Goal: Contribute content: Contribute content

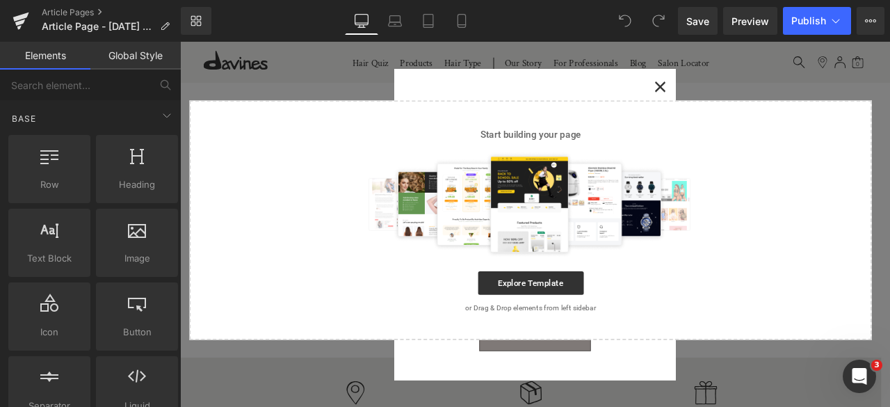
scroll to position [669, 0]
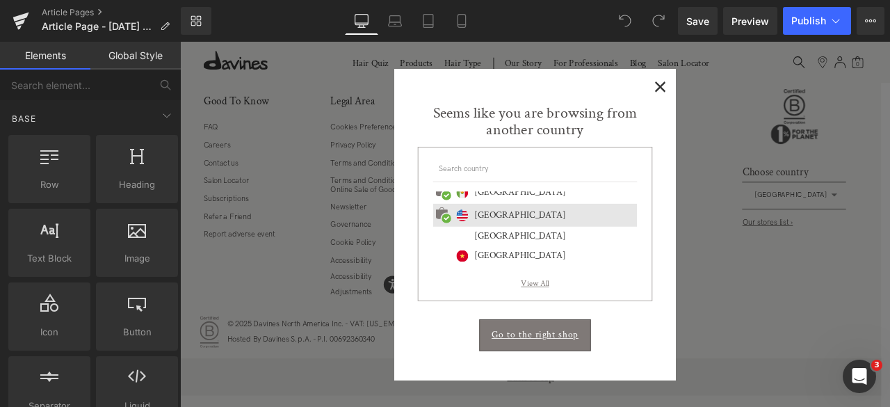
click at [750, 95] on span "×" at bounding box center [749, 93] width 15 height 17
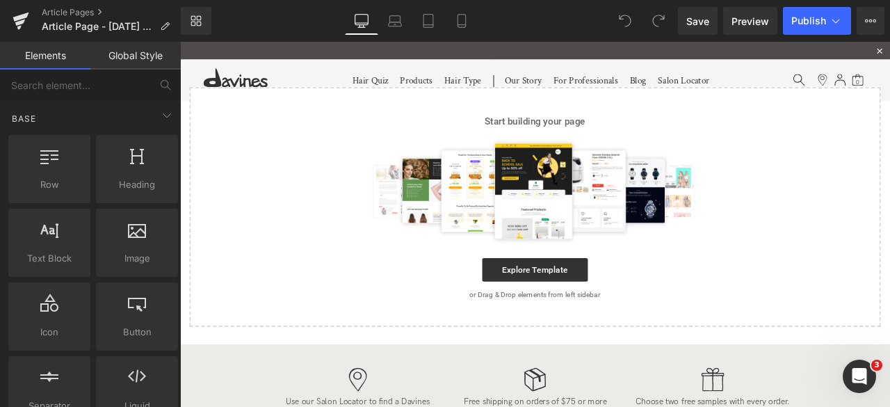
scroll to position [0, 0]
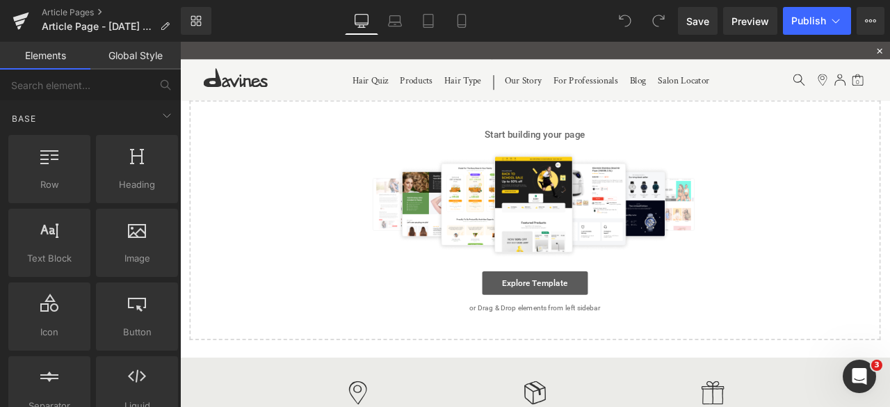
click at [578, 328] on link "Explore Template" at bounding box center [600, 328] width 125 height 28
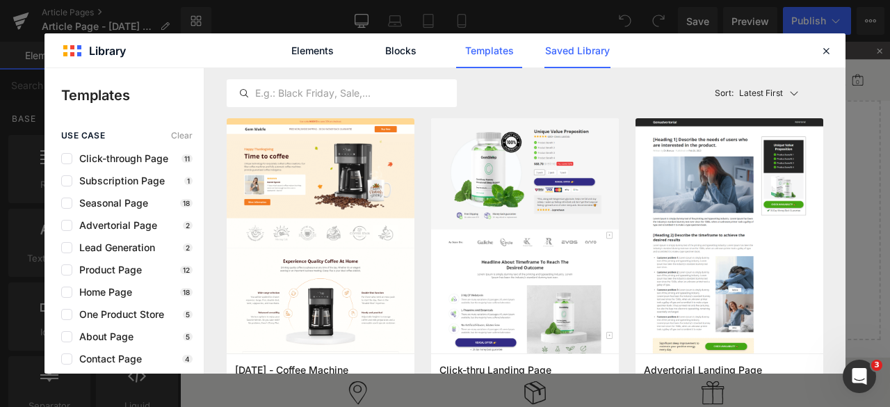
click at [581, 49] on link "Saved Library" at bounding box center [578, 50] width 66 height 35
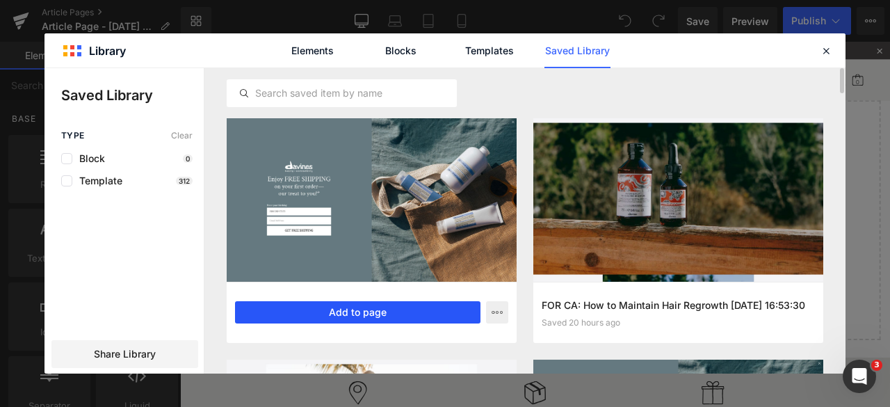
click at [353, 306] on button "Add to page" at bounding box center [358, 312] width 246 height 22
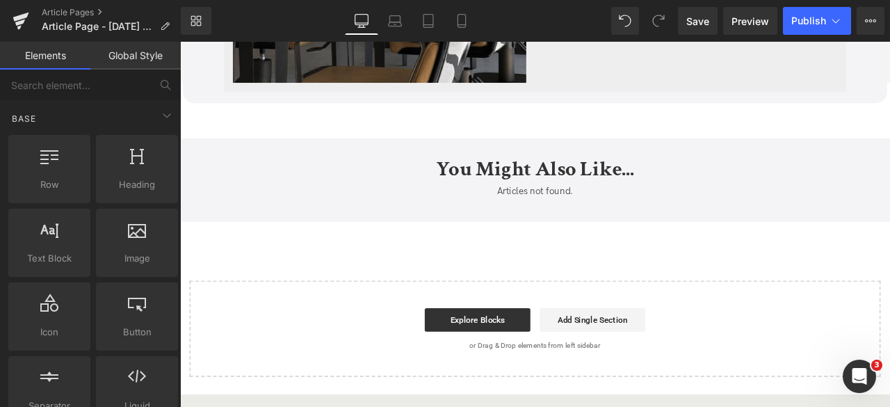
scroll to position [3351, 0]
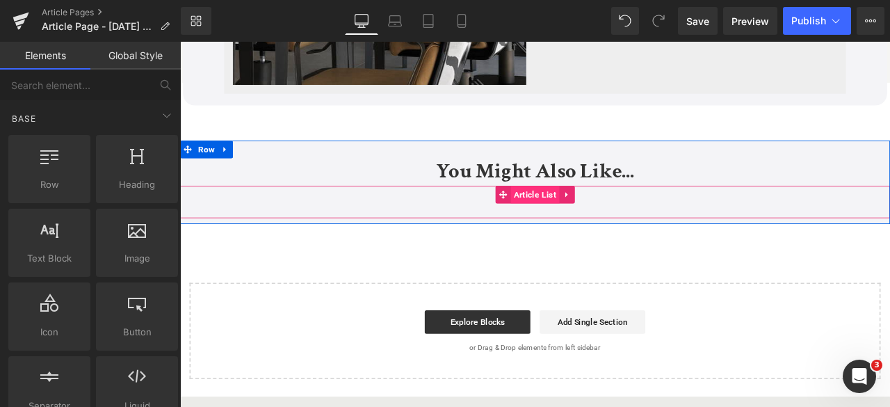
click at [578, 229] on span "Article List" at bounding box center [601, 222] width 58 height 21
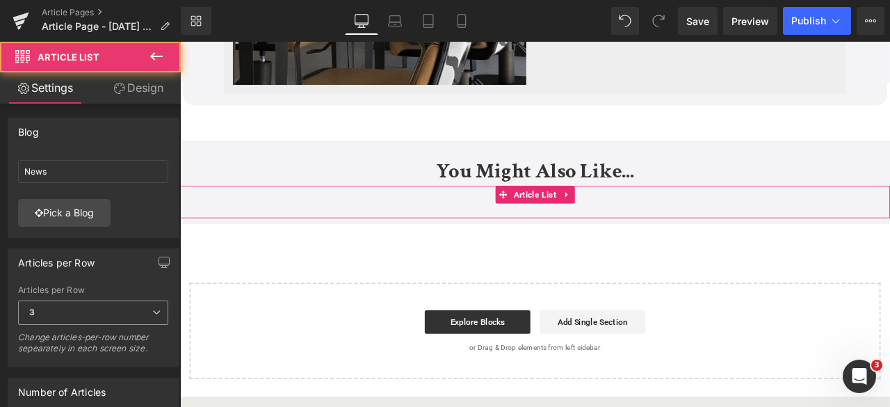
click at [118, 318] on span "3" at bounding box center [93, 312] width 150 height 24
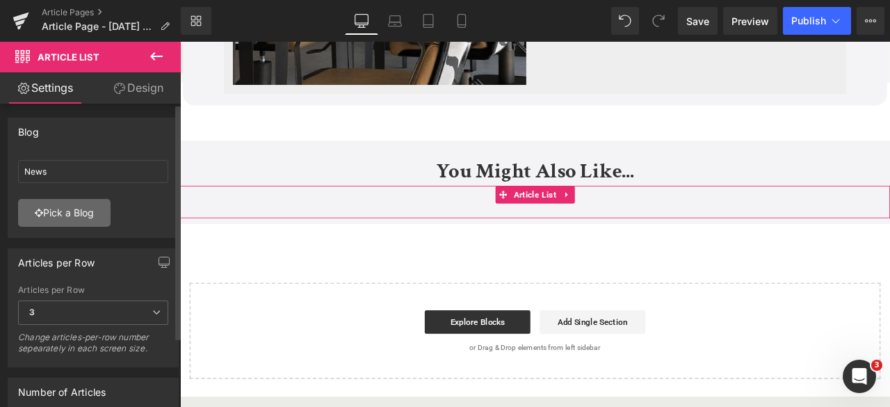
click at [80, 222] on link "Pick a Blog" at bounding box center [64, 213] width 93 height 28
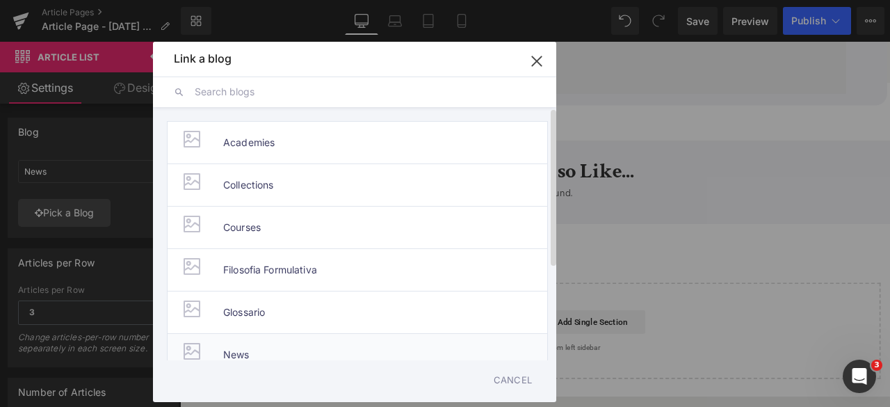
click at [223, 338] on span "News" at bounding box center [236, 355] width 26 height 42
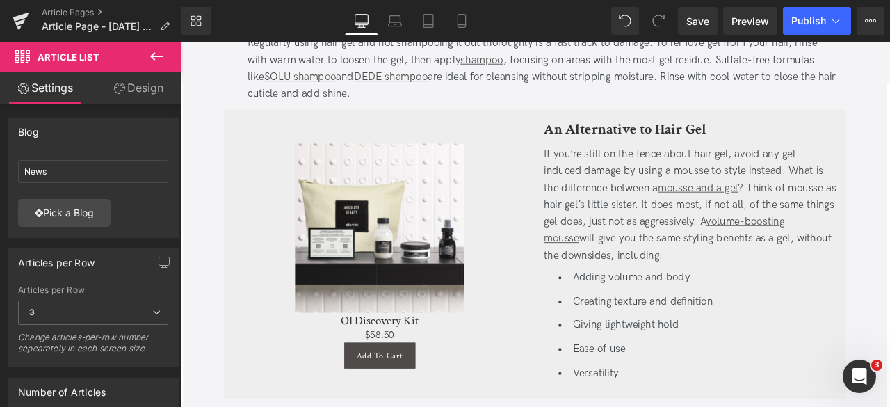
scroll to position [2238, 0]
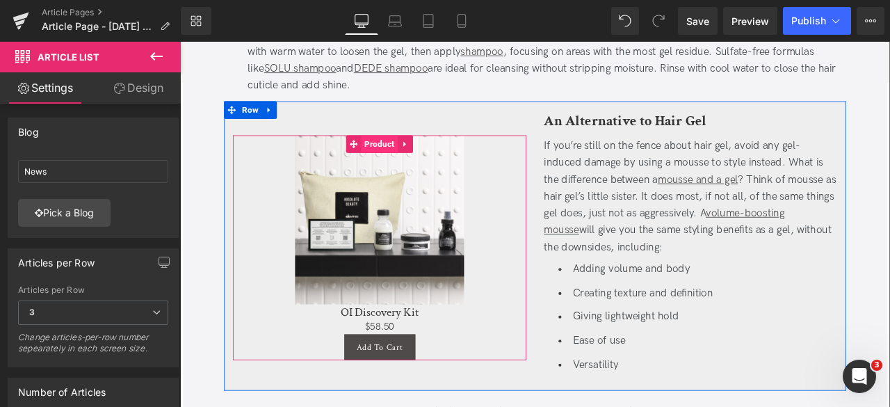
click at [406, 156] on span "Product" at bounding box center [416, 162] width 43 height 21
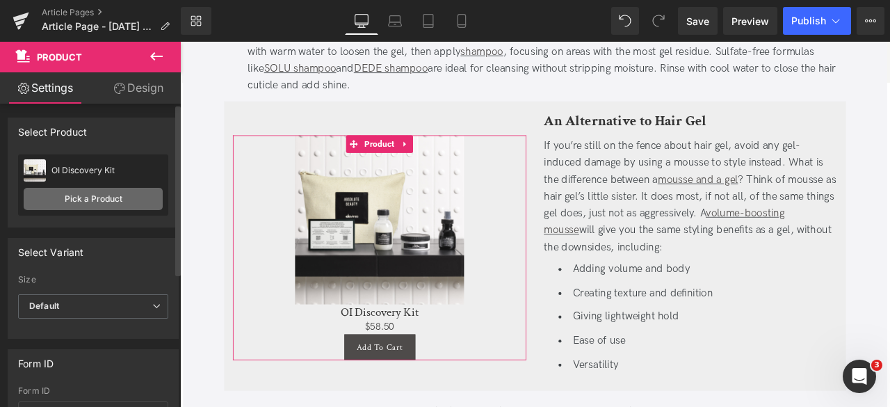
click at [149, 202] on link "Pick a Product" at bounding box center [93, 199] width 139 height 22
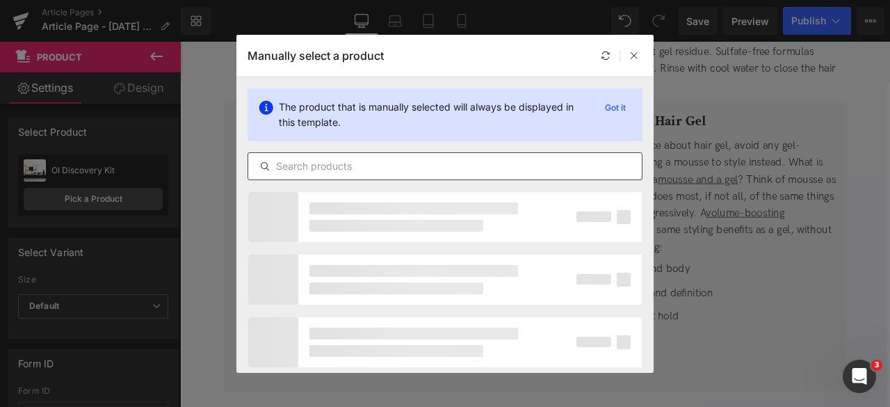
click at [367, 170] on input "text" at bounding box center [445, 166] width 394 height 17
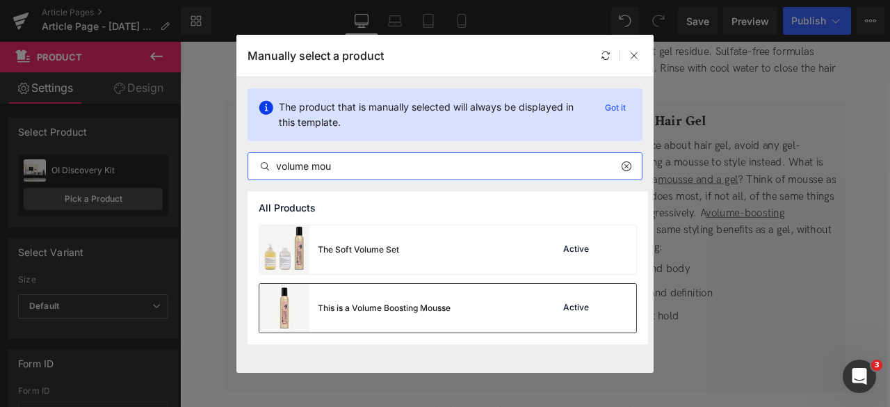
type input "volume mou"
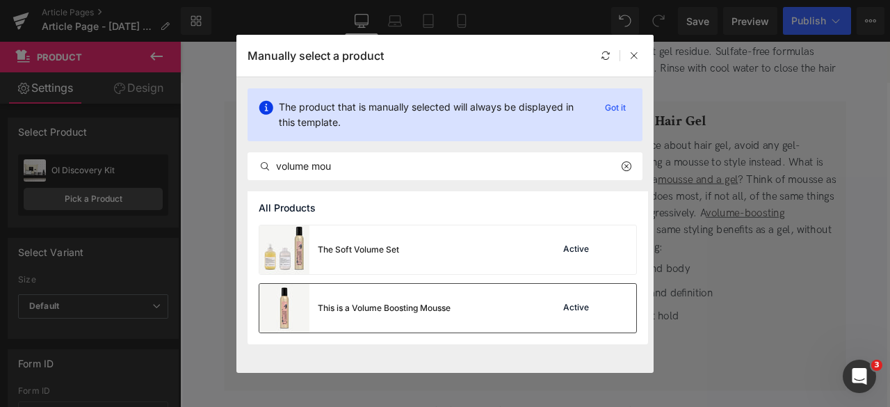
click at [470, 310] on div "This is a Volume Boosting Mousse Active" at bounding box center [447, 308] width 377 height 49
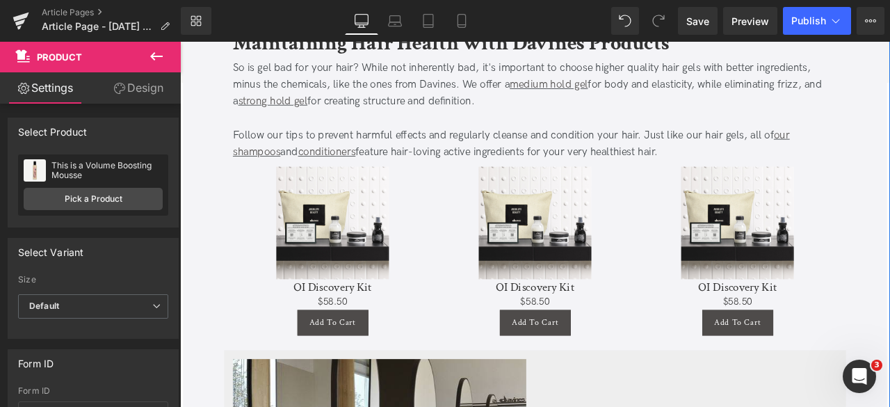
scroll to position [2678, 0]
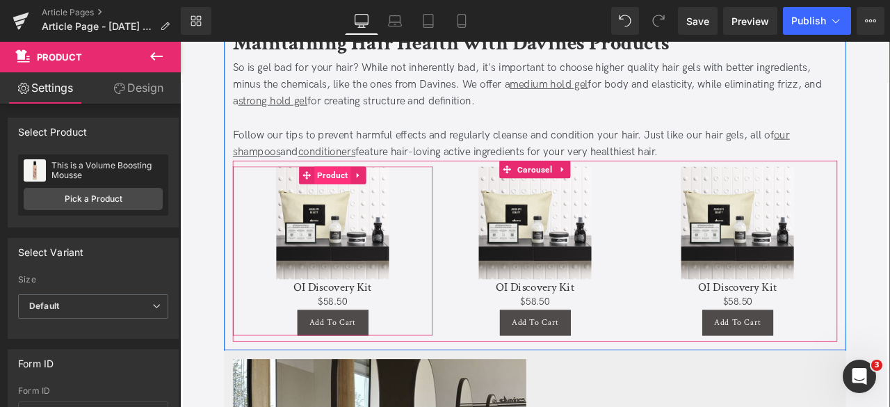
click at [353, 197] on span "Product" at bounding box center [360, 200] width 43 height 21
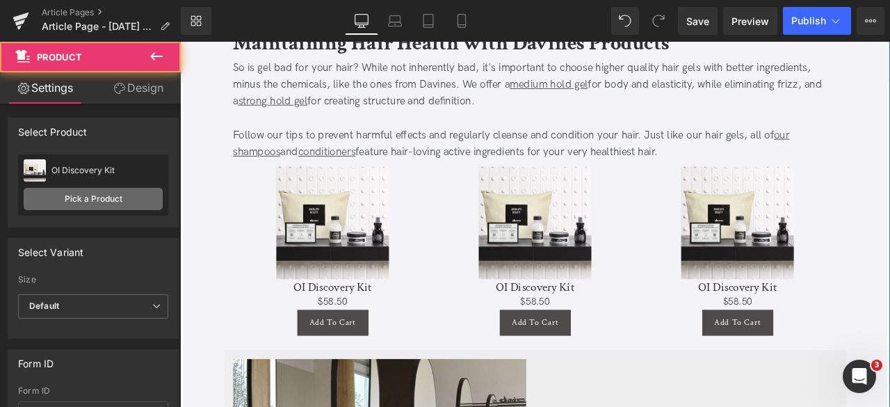
click at [143, 204] on link "Pick a Product" at bounding box center [93, 199] width 139 height 22
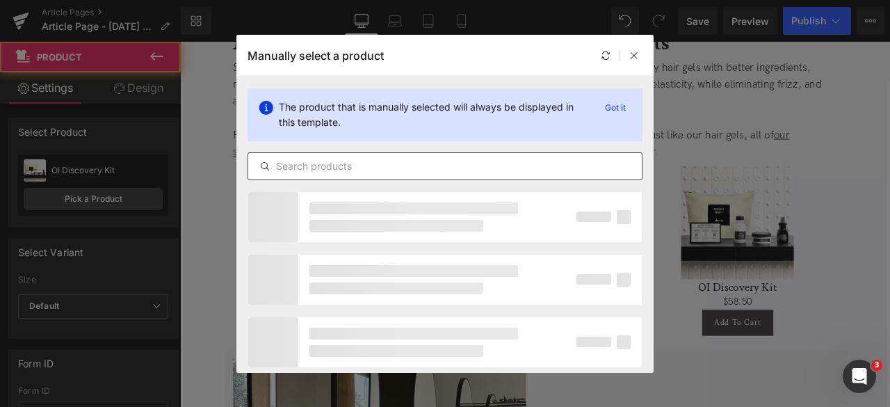
click at [335, 164] on input "text" at bounding box center [445, 166] width 394 height 17
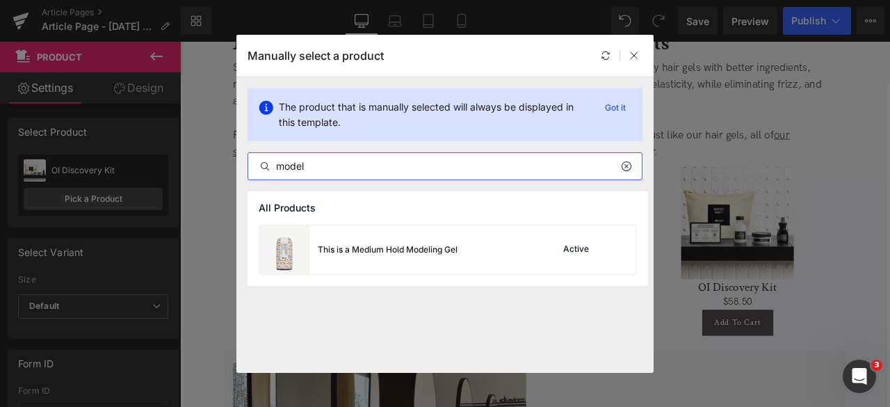
type input "model"
click at [415, 252] on div "This is a Medium Hold Modeling Gel" at bounding box center [388, 249] width 140 height 13
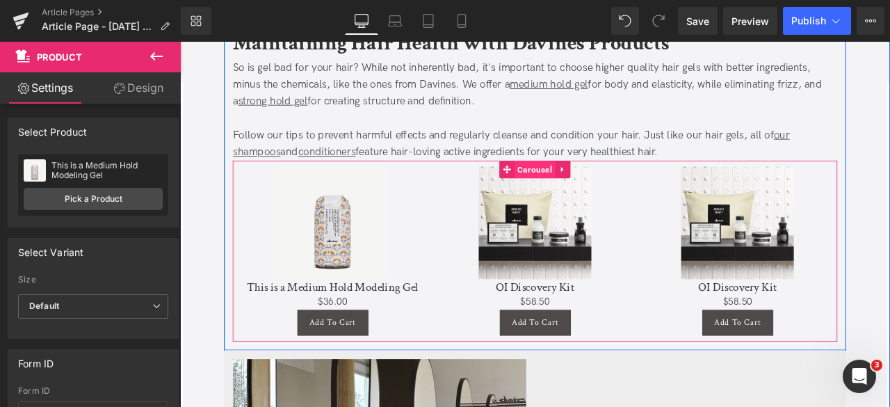
click at [607, 195] on span "Carousel" at bounding box center [601, 193] width 48 height 21
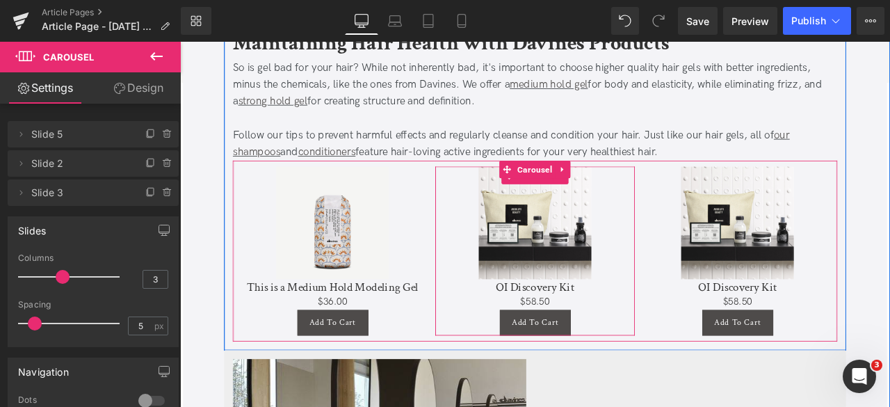
click at [606, 211] on img at bounding box center [601, 257] width 134 height 134
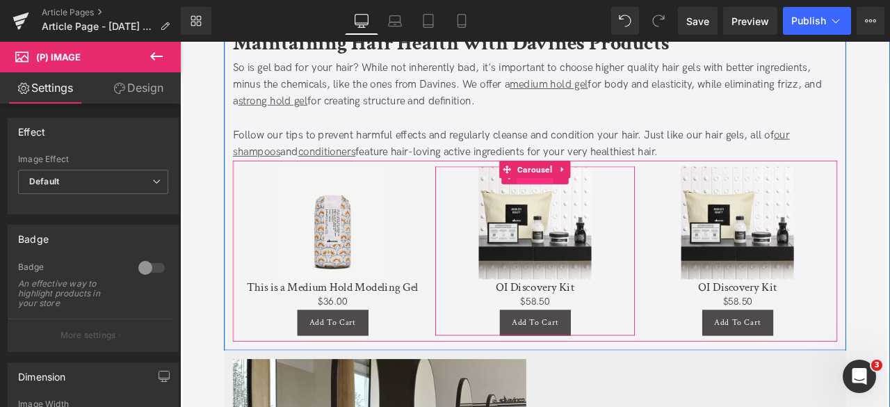
click at [595, 205] on span "Product" at bounding box center [600, 200] width 43 height 21
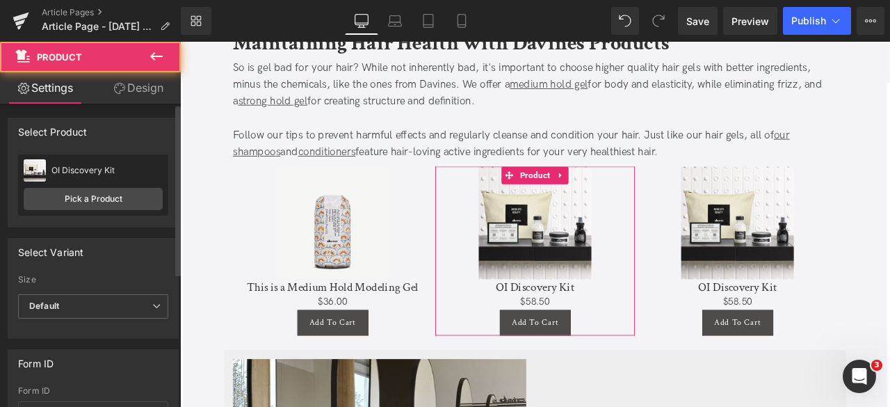
click at [135, 211] on div "OI Discovery Kit OI Discovery Kit Pick a Product" at bounding box center [93, 184] width 150 height 61
click at [133, 201] on link "Pick a Product" at bounding box center [93, 199] width 139 height 22
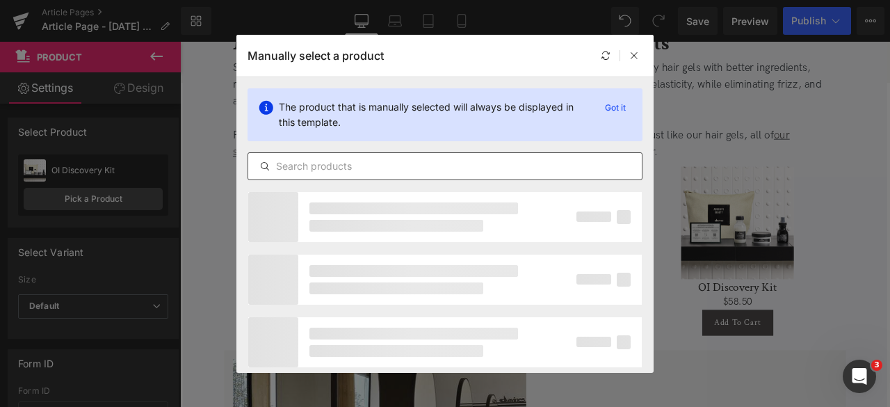
click at [408, 159] on input "text" at bounding box center [445, 166] width 394 height 17
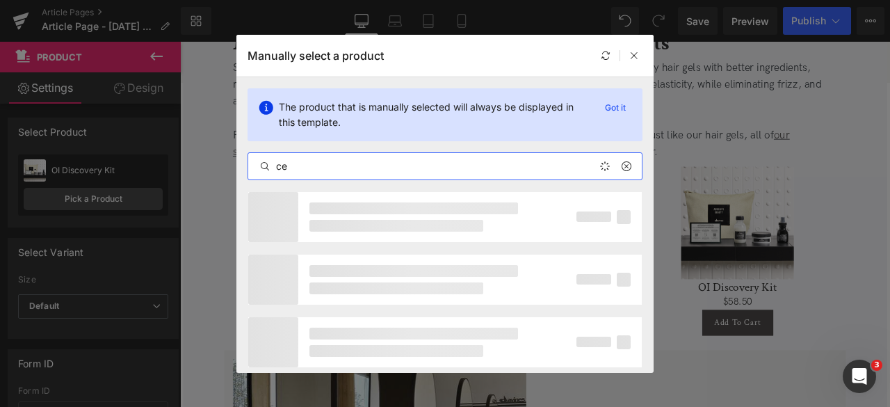
type input "c"
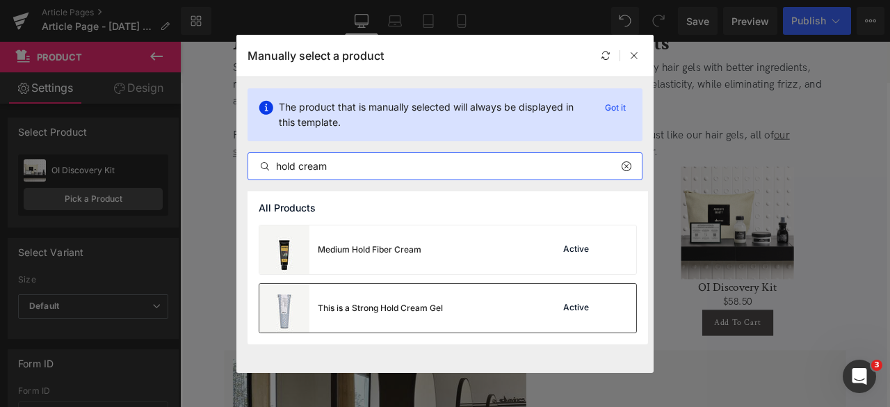
type input "hold cream"
click at [492, 296] on div "This is a Strong Hold Cream Gel Active" at bounding box center [447, 308] width 377 height 49
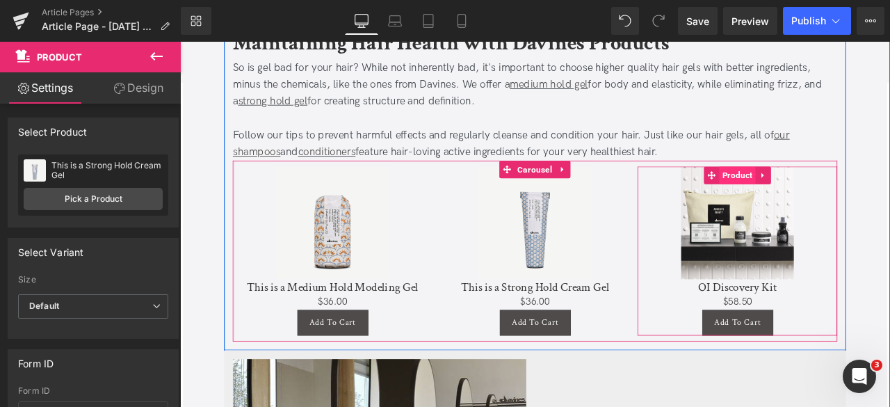
click at [837, 196] on span "Product" at bounding box center [840, 200] width 43 height 21
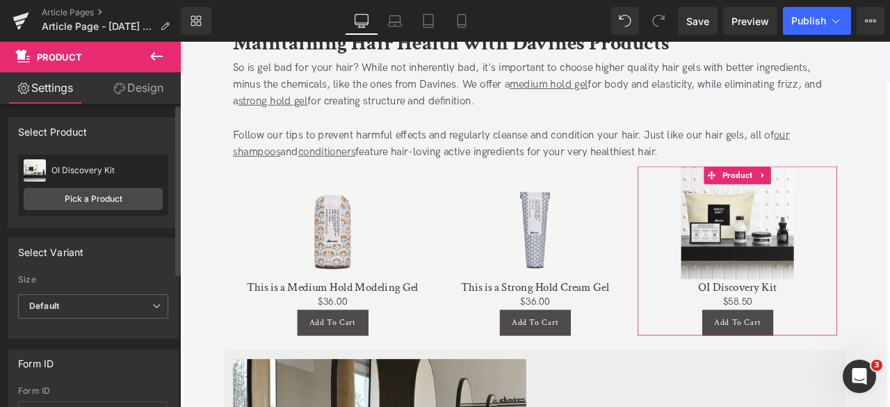
click at [110, 211] on div "OI Discovery Kit OI Discovery Kit Pick a Product" at bounding box center [93, 184] width 150 height 61
click at [114, 204] on link "Pick a Product" at bounding box center [93, 199] width 139 height 22
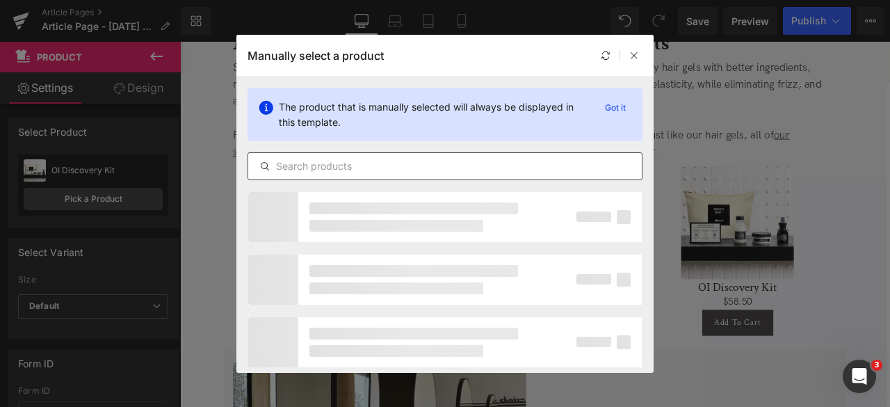
click at [345, 158] on input "text" at bounding box center [445, 166] width 394 height 17
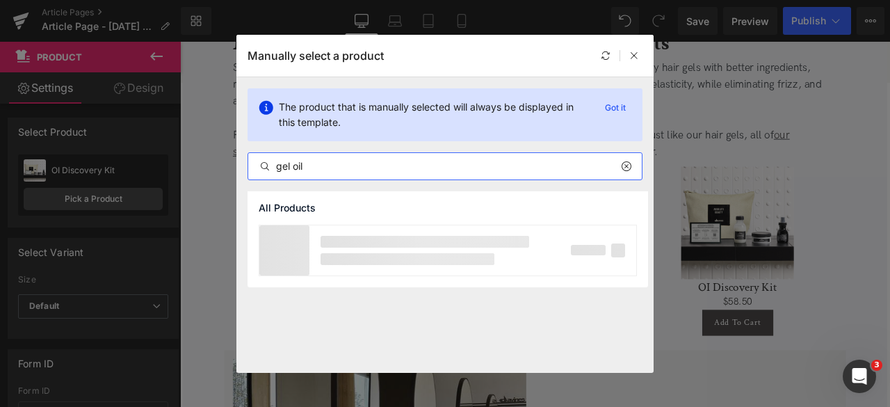
type input "gel oil"
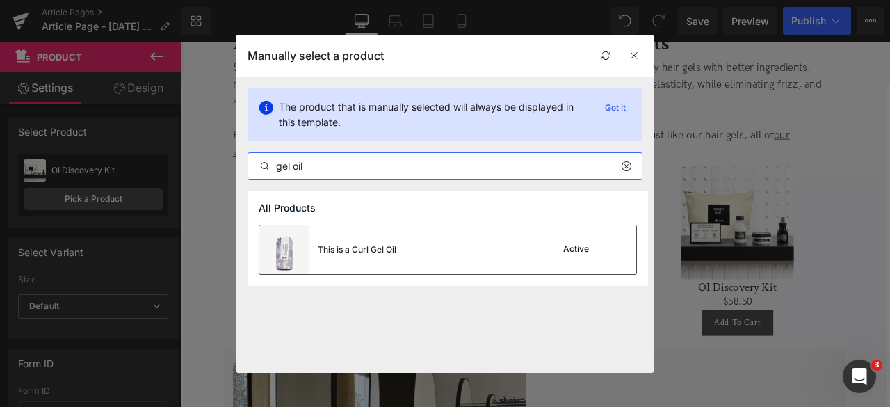
click at [388, 241] on div "This is a Curl Gel Oil" at bounding box center [327, 249] width 137 height 49
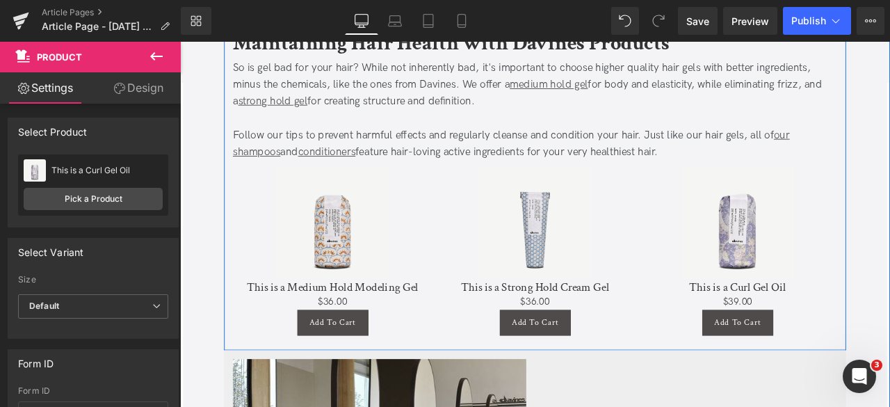
click at [716, 161] on div "Follow our tips to prevent harmful effects and regularly cleanse and condition …" at bounding box center [601, 163] width 716 height 40
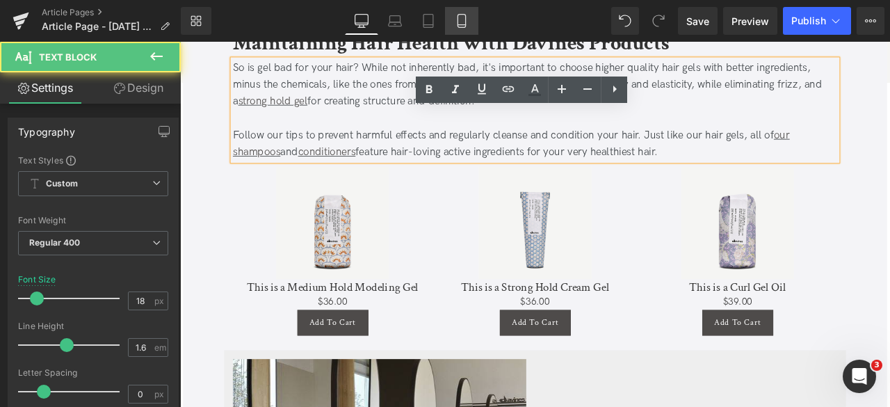
click at [452, 19] on link "Mobile" at bounding box center [461, 21] width 33 height 28
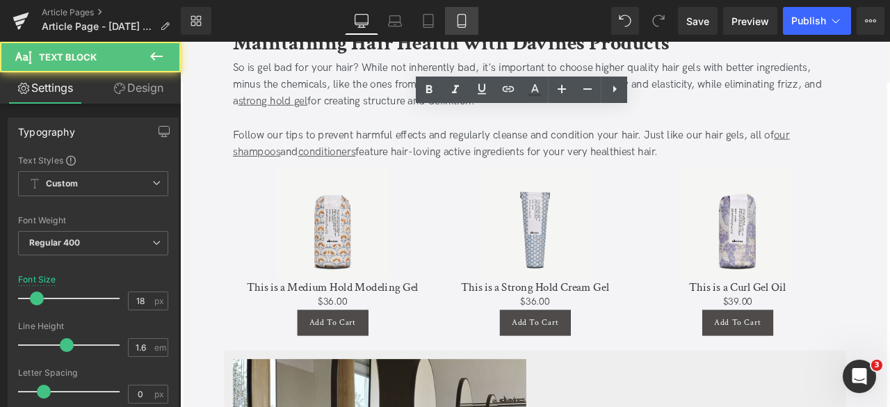
type input "16"
type input "100"
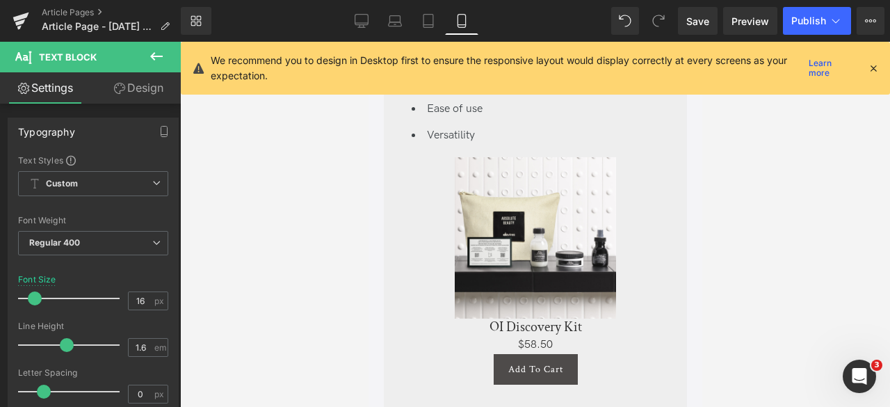
scroll to position [3562, 0]
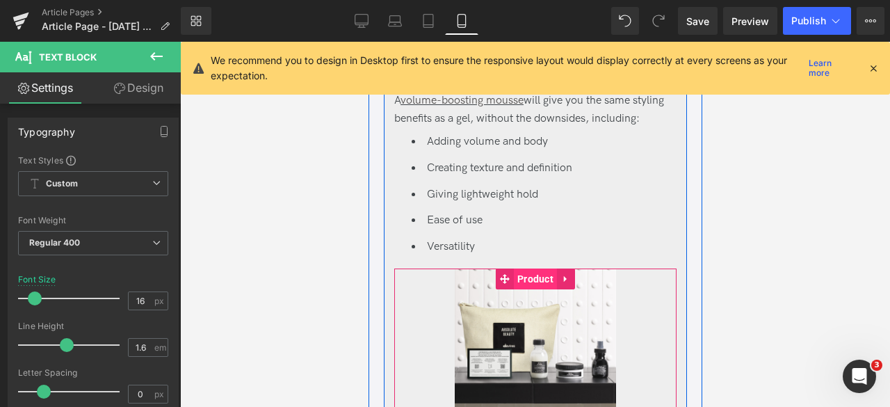
click at [534, 268] on span "Product" at bounding box center [534, 278] width 43 height 21
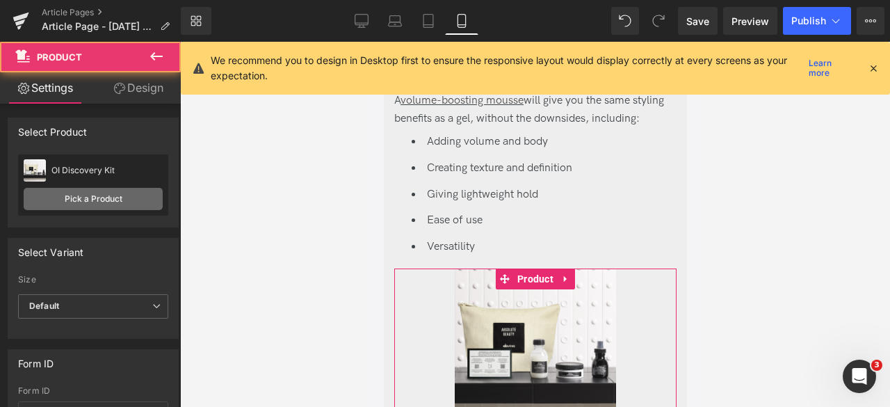
click at [127, 205] on link "Pick a Product" at bounding box center [93, 199] width 139 height 22
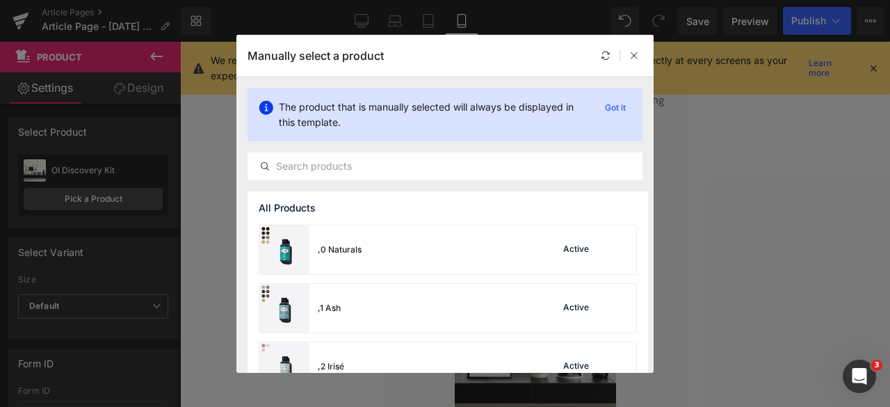
click at [373, 150] on div "The product that is manually selected will always be displayed in this template…" at bounding box center [444, 134] width 417 height 114
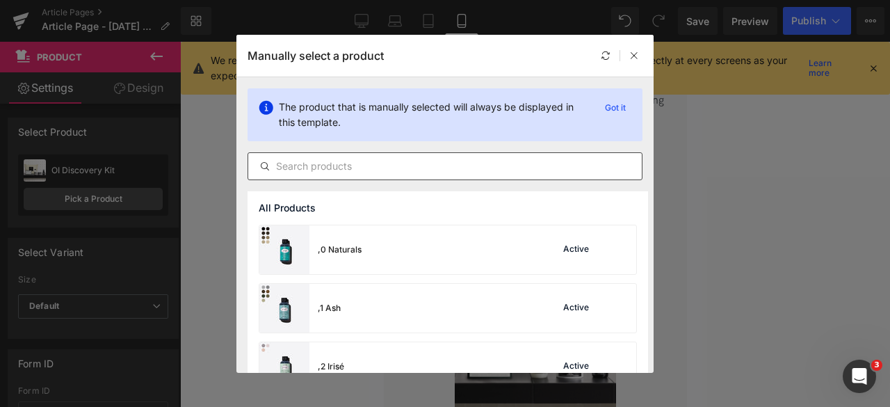
click at [384, 158] on input "text" at bounding box center [445, 166] width 394 height 17
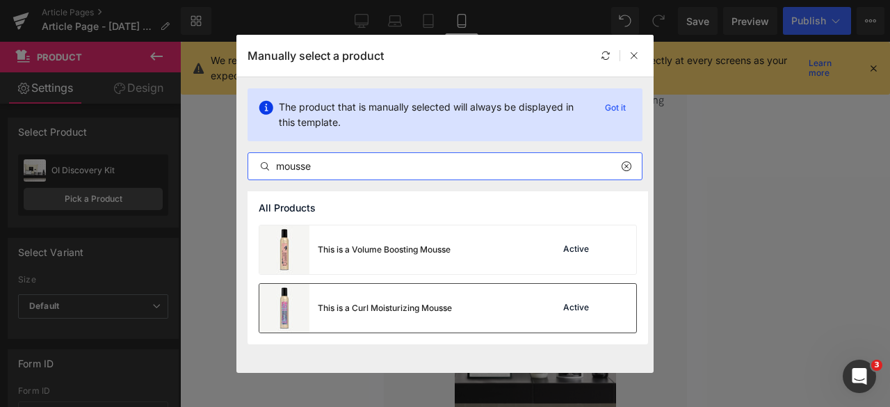
type input "mousse"
click at [465, 298] on div "This is a Curl Moisturizing Mousse Active" at bounding box center [447, 308] width 377 height 49
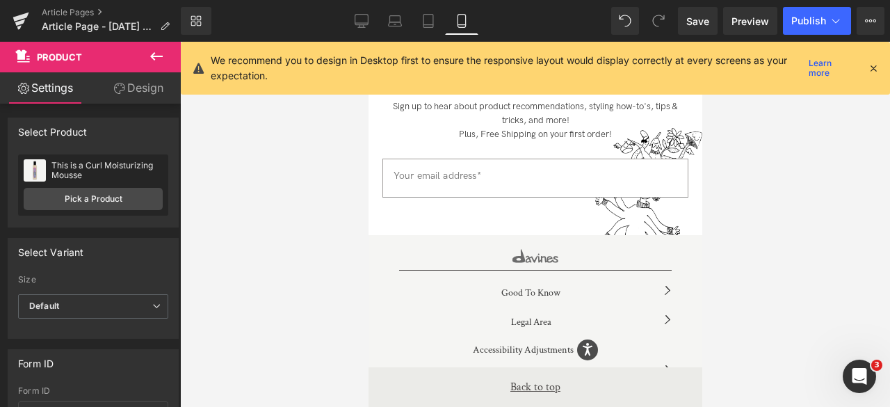
scroll to position [6745, 0]
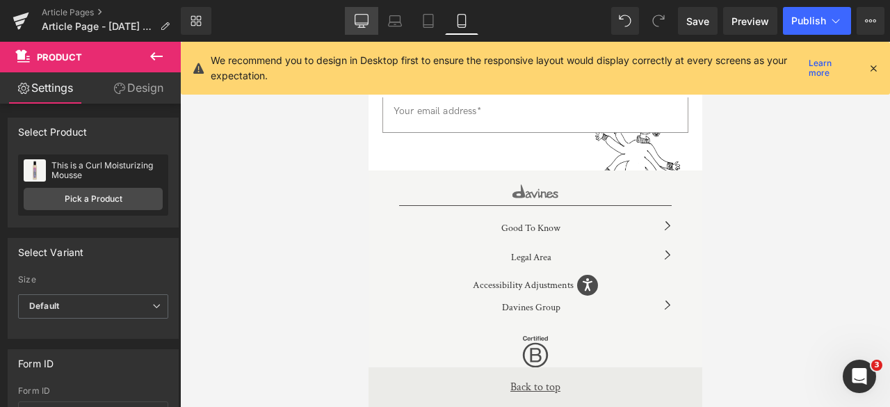
click at [361, 17] on icon at bounding box center [362, 21] width 14 height 14
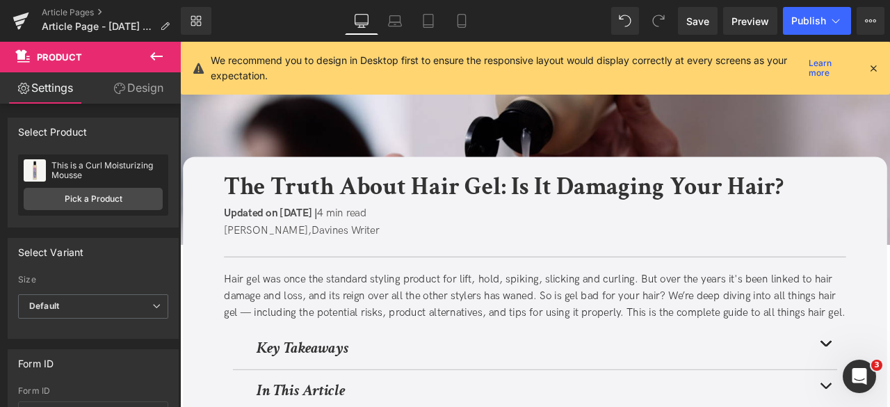
scroll to position [1872, 0]
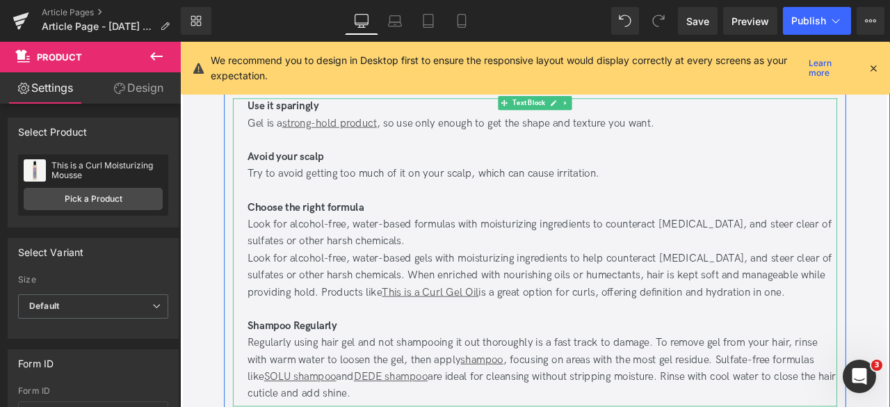
click at [579, 249] on div "Look for alcohol-free, water-based formulas with moisturizing ingredients to co…" at bounding box center [609, 269] width 699 height 40
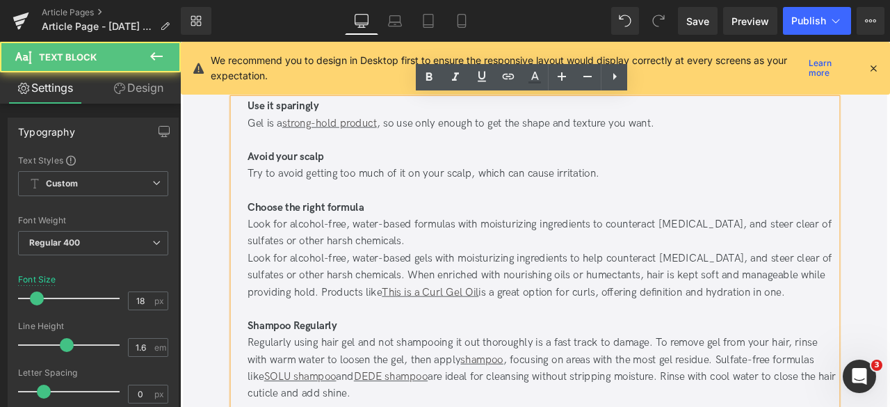
click at [585, 254] on div "Look for alcohol-free, water-based formulas with moisturizing ingredients to co…" at bounding box center [609, 269] width 699 height 40
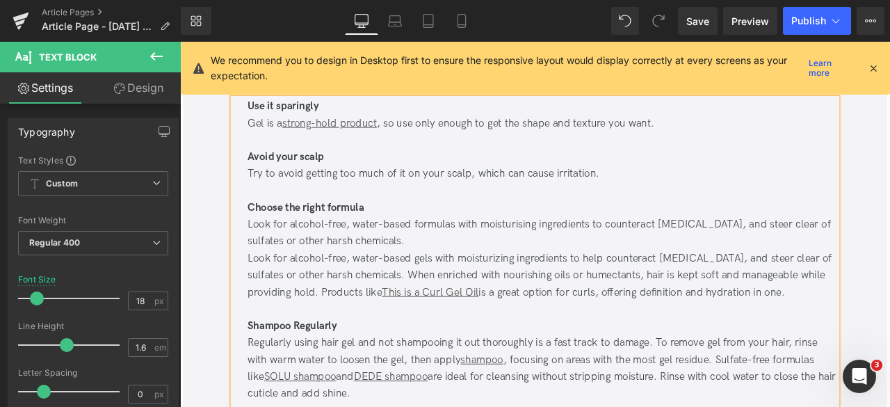
click at [558, 294] on div "Look for alcohol-free, water-based gels with moisturizing ingredients to help c…" at bounding box center [609, 319] width 699 height 60
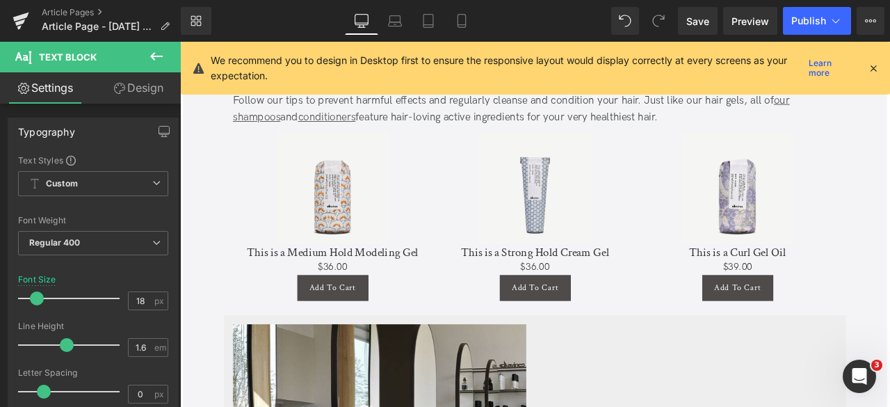
click at [712, 279] on div "Sale Off (P) Image This is a Strong Hold Cream Gel (P) Title $0 $36.00 (P) Pric…" at bounding box center [601, 248] width 236 height 200
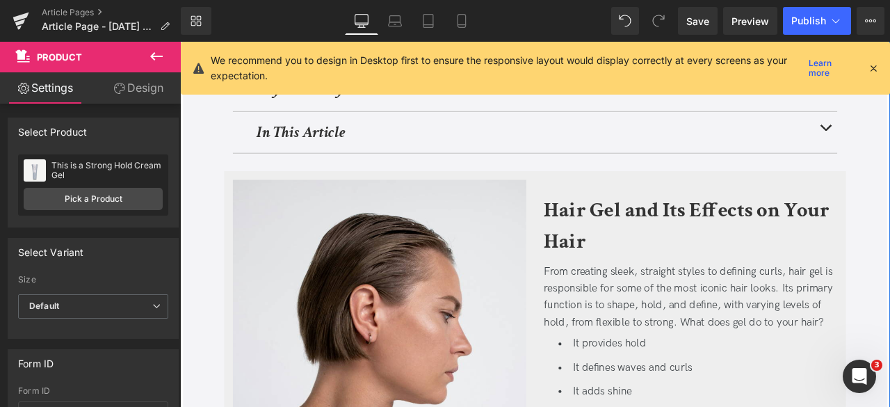
scroll to position [236, 0]
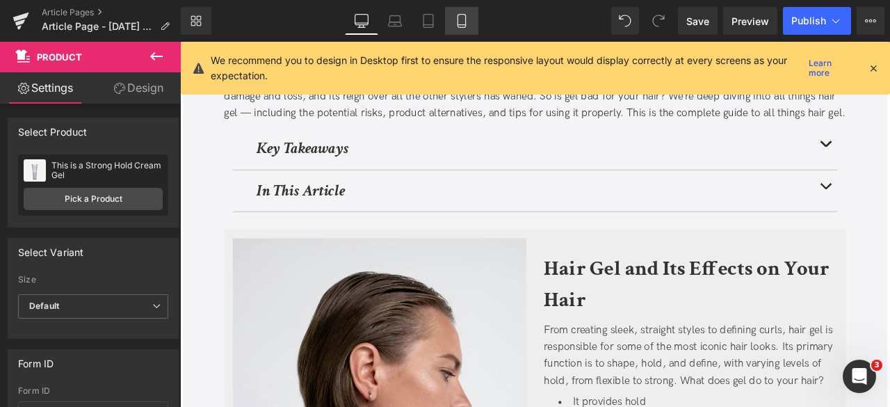
click at [456, 31] on link "Mobile" at bounding box center [461, 21] width 33 height 28
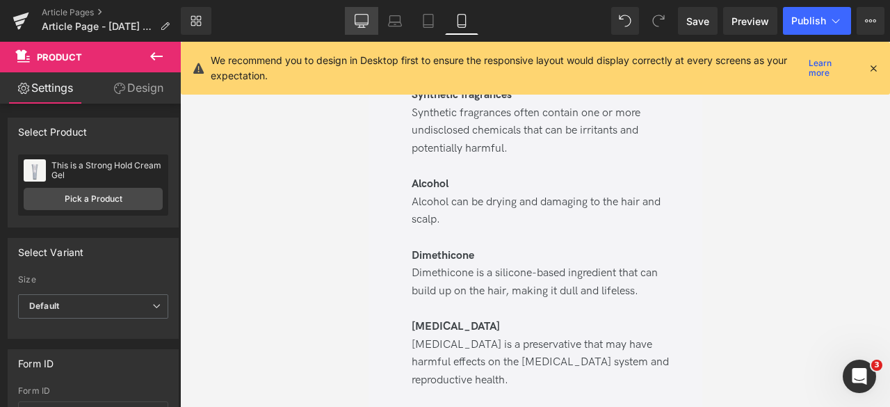
click at [360, 26] on icon at bounding box center [362, 21] width 14 height 14
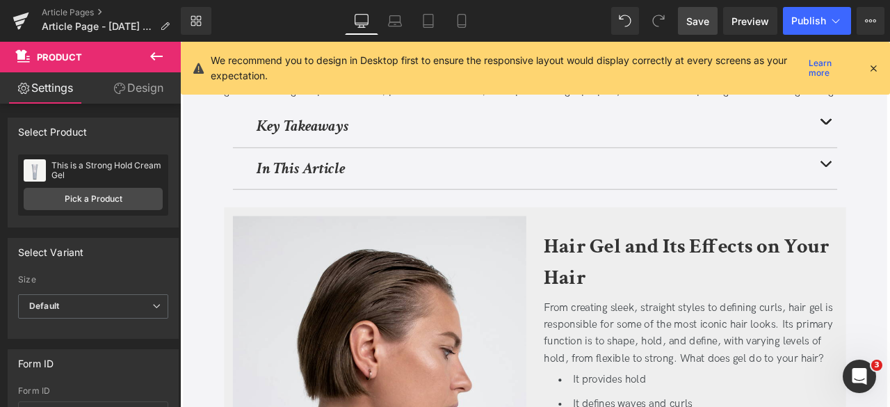
click at [701, 26] on span "Save" at bounding box center [697, 21] width 23 height 15
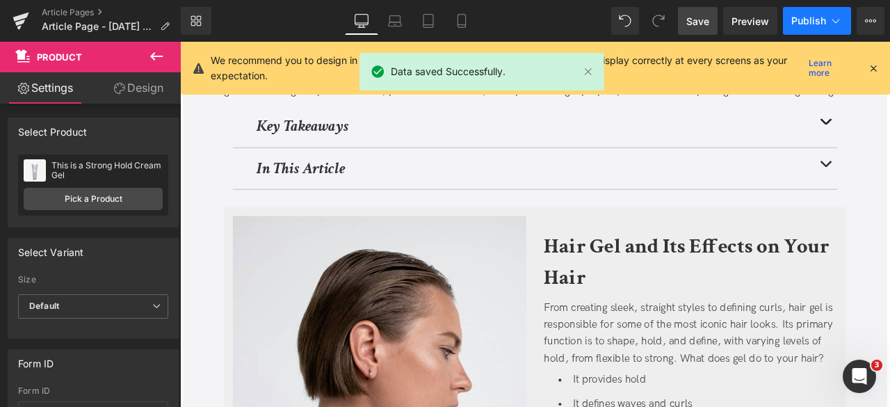
click at [843, 17] on button "Publish" at bounding box center [817, 21] width 68 height 28
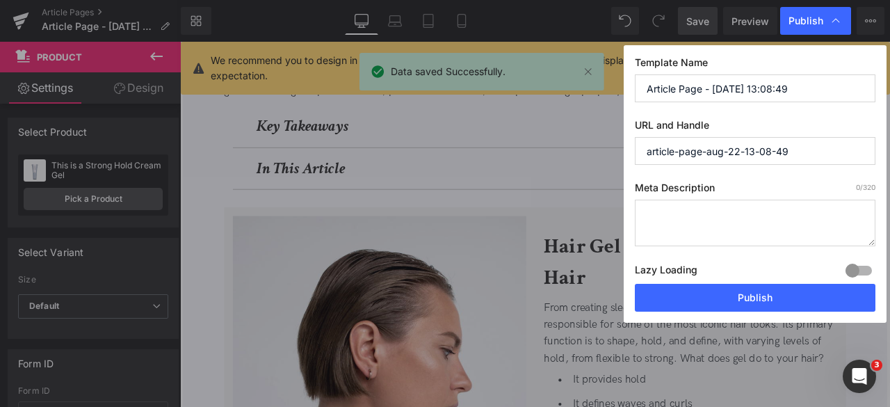
click at [782, 86] on input "Article Page - Aug 22, 13:08:49" at bounding box center [755, 88] width 241 height 28
paste input "The Truth About Hair Gel: Is It Damaging Your Hair?"
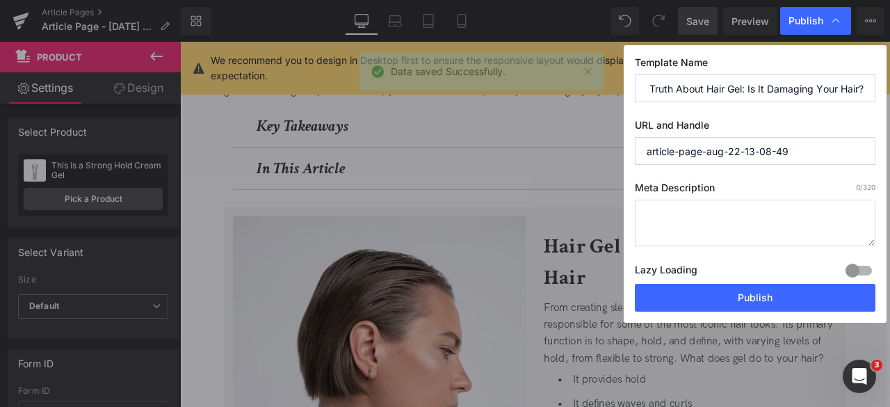
type input "The Truth About Hair Gel: Is It Damaging Your Hair?"
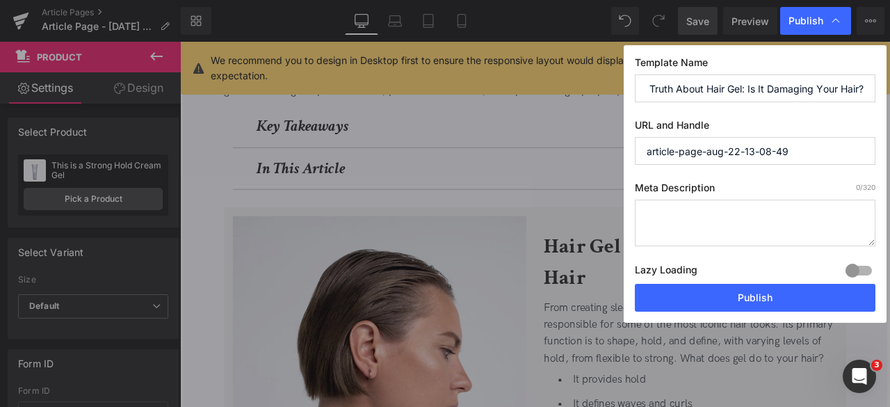
scroll to position [0, 0]
paste input "is-gel-bad-for-your-hair"
type input "is-gel-bad-for-your-hair"
paste textarea "Is hair gel damaging your hair? Learn the effects of gel on hair health, how to…"
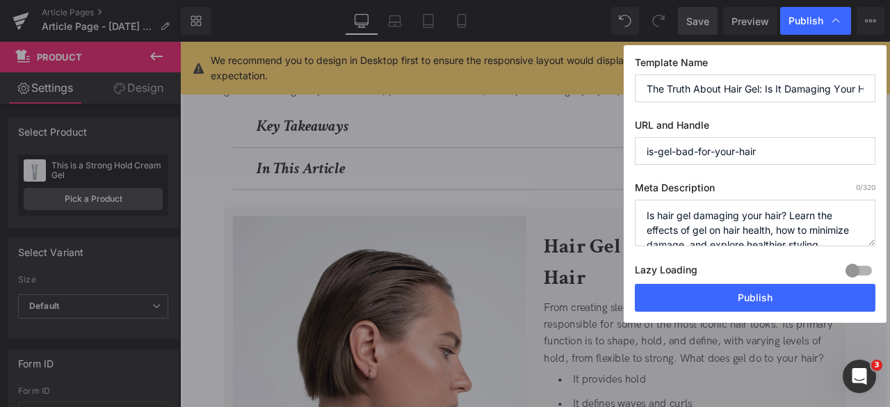
scroll to position [19, 0]
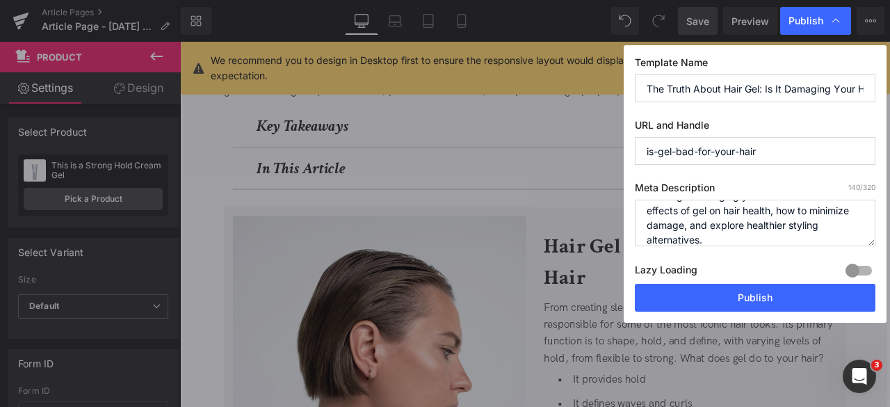
type textarea "Is hair gel damaging your hair? Learn the effects of gel on hair health, how to…"
click at [776, 282] on div "Lazy Loading Build Upgrade plan to unlock" at bounding box center [755, 272] width 241 height 23
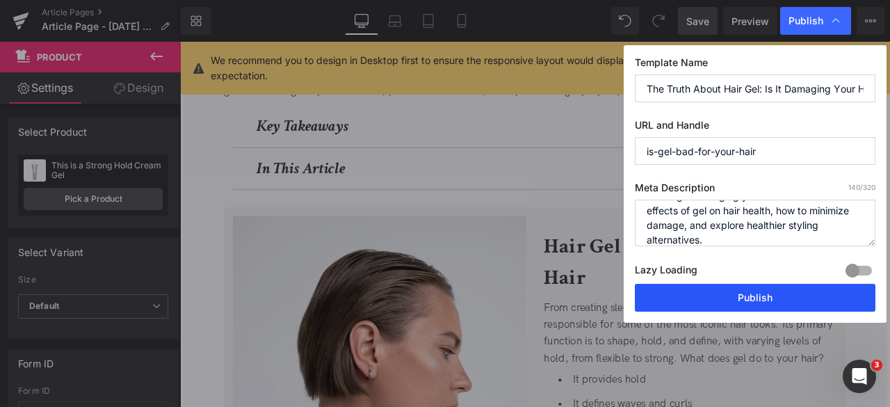
click at [783, 288] on button "Publish" at bounding box center [755, 298] width 241 height 28
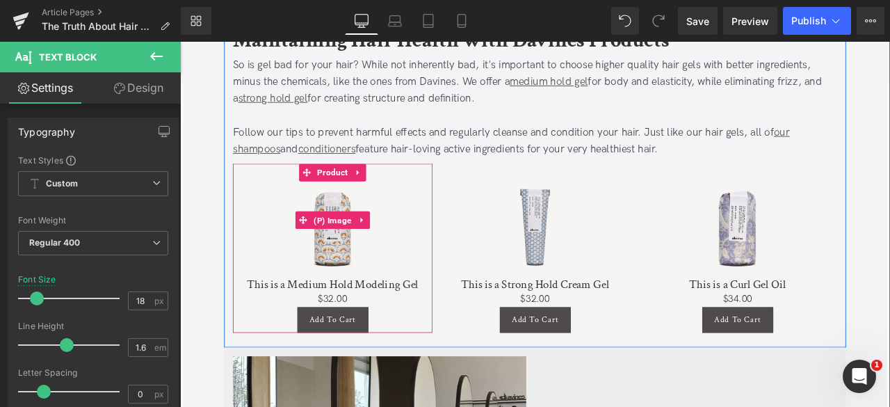
scroll to position [2678, 0]
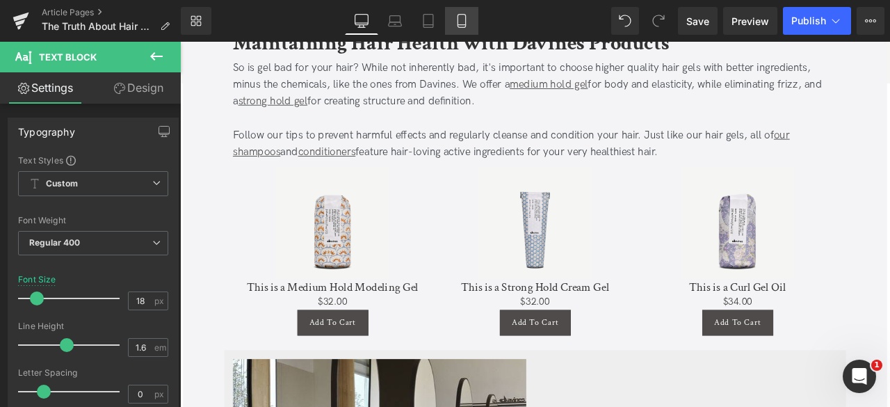
click at [453, 29] on link "Mobile" at bounding box center [461, 21] width 33 height 28
type input "16"
type input "100"
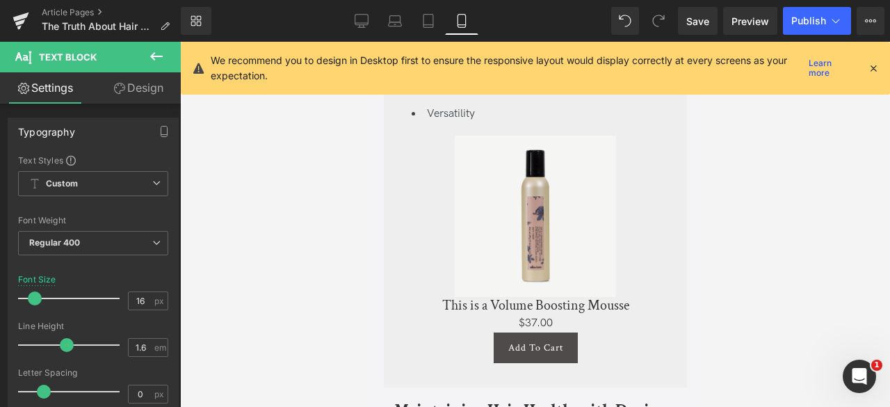
scroll to position [3558, 0]
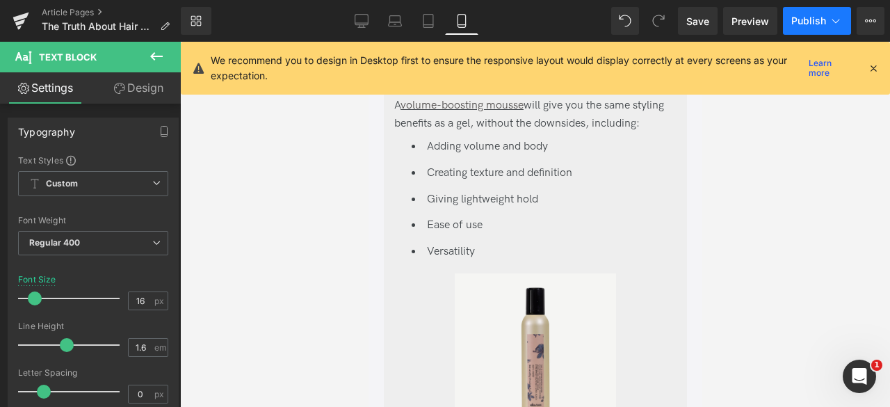
click at [844, 24] on button "Publish" at bounding box center [817, 21] width 68 height 28
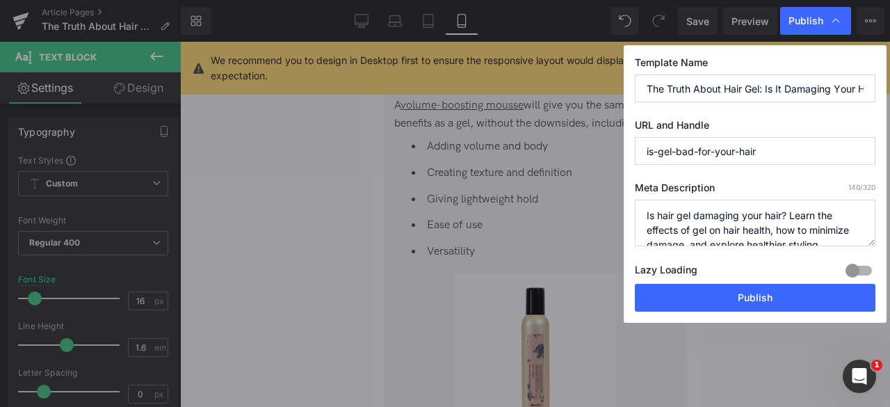
click at [768, 104] on div "Template Name The Truth About Hair Gel: Is It Damaging Your Hair? URL and Handl…" at bounding box center [755, 184] width 263 height 278
click at [728, 87] on input "The Truth About Hair Gel: Is It Damaging Your Hair?" at bounding box center [755, 88] width 241 height 28
